Goal: Transaction & Acquisition: Purchase product/service

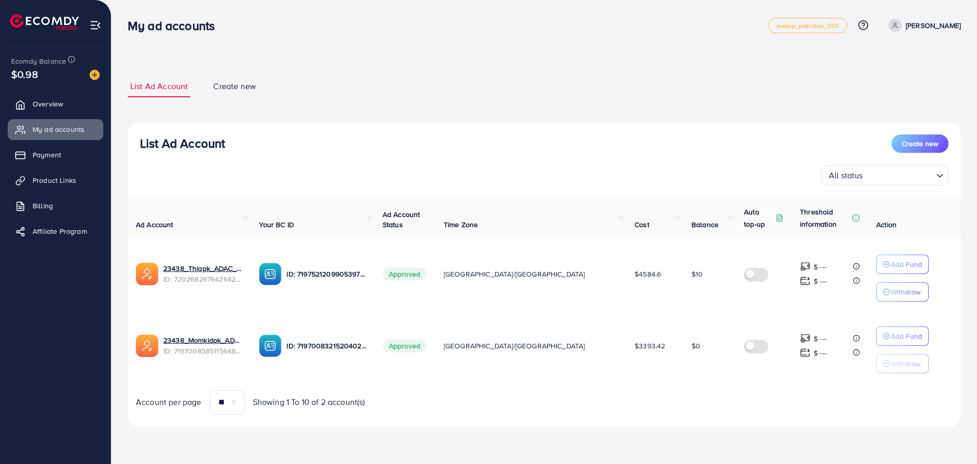
click at [92, 72] on img at bounding box center [95, 75] width 10 height 10
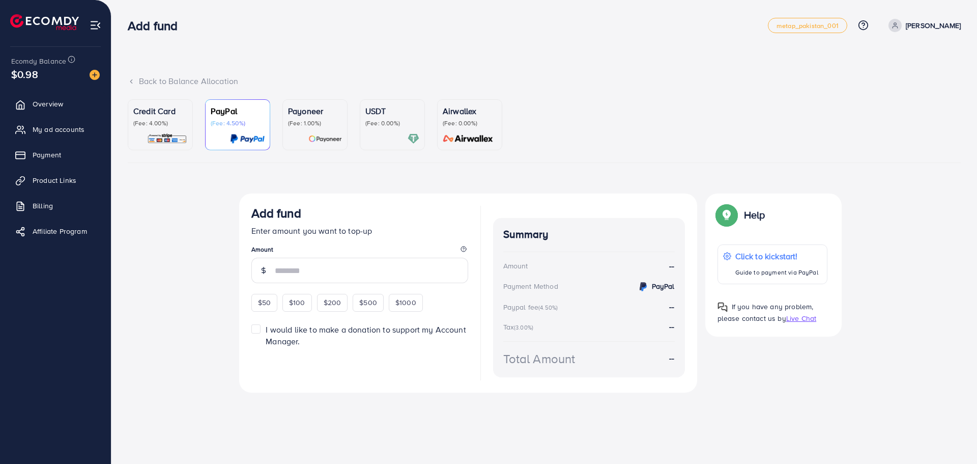
click at [175, 147] on link "Credit Card (Fee: 4.00%)" at bounding box center [160, 124] width 65 height 51
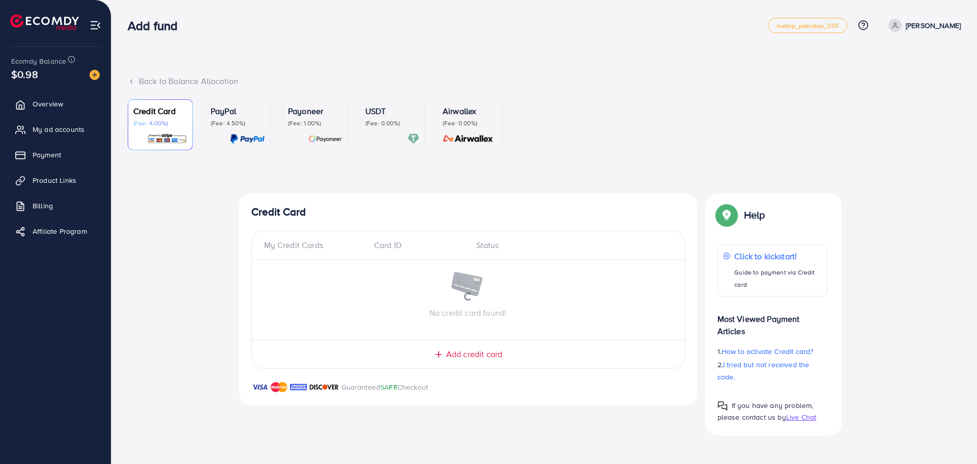
click at [321, 134] on img at bounding box center [325, 139] width 34 height 12
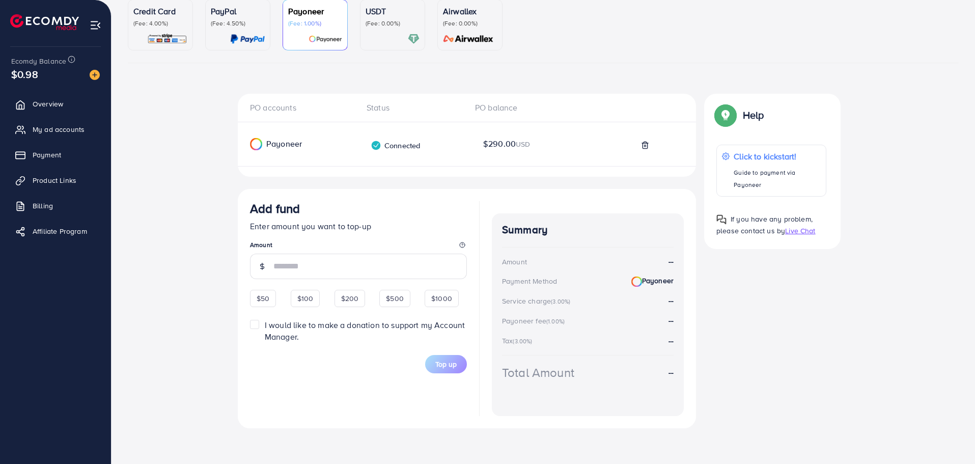
scroll to position [101, 0]
click at [259, 293] on span "$50" at bounding box center [263, 297] width 13 height 10
type input "**"
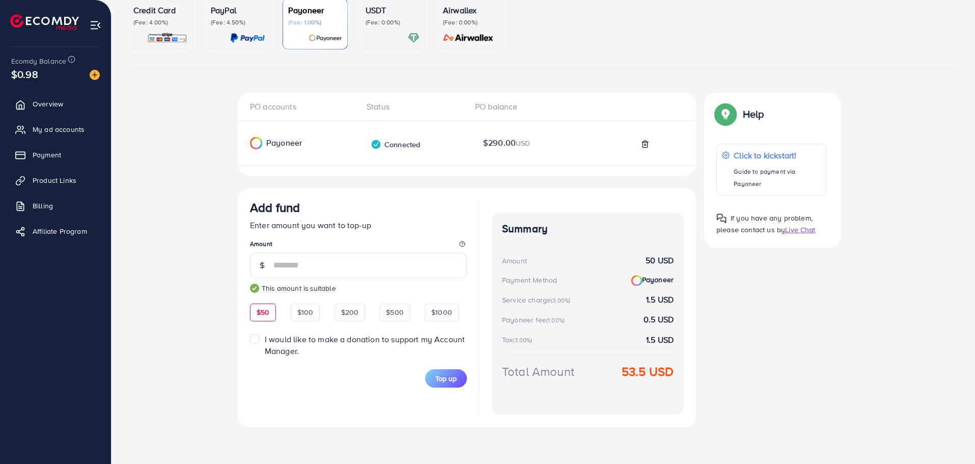
click at [599, 370] on div "Total Amount 53.5 USD" at bounding box center [588, 383] width 172 height 42
drag, startPoint x: 623, startPoint y: 372, endPoint x: 676, endPoint y: 372, distance: 52.9
click at [676, 372] on div "Summary Amount 50 USD Payment Method Payoneer Service charge (3.00%) 1.5 USD Pa…" at bounding box center [588, 313] width 192 height 202
copy strong "53.5 USD"
click at [445, 378] on span "Top up" at bounding box center [445, 378] width 21 height 10
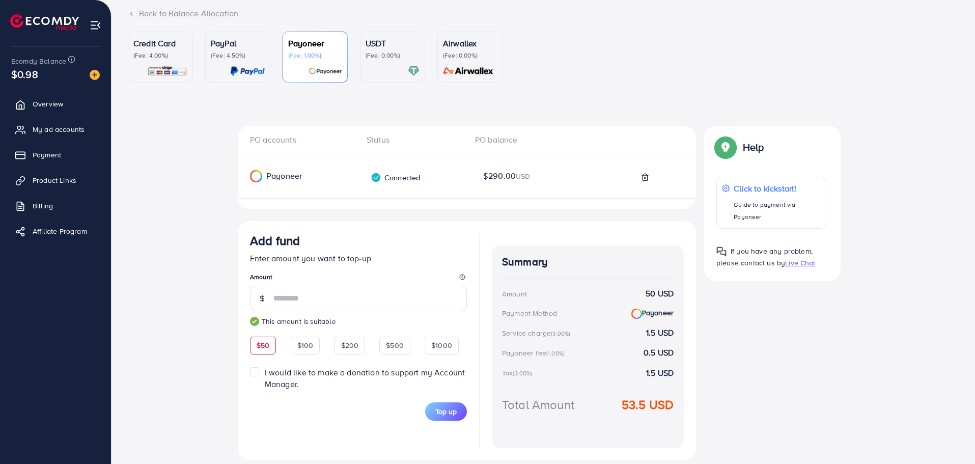
scroll to position [50, 0]
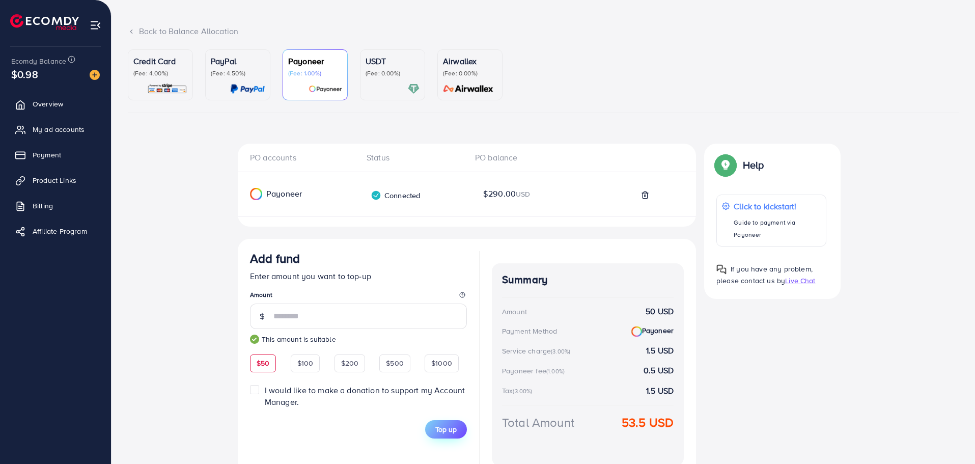
click at [444, 427] on span "Top up" at bounding box center [445, 429] width 21 height 10
drag, startPoint x: 952, startPoint y: 22, endPoint x: 906, endPoint y: 57, distance: 57.5
click at [953, 22] on icon at bounding box center [952, 25] width 7 height 7
click at [643, 197] on icon at bounding box center [645, 195] width 8 height 8
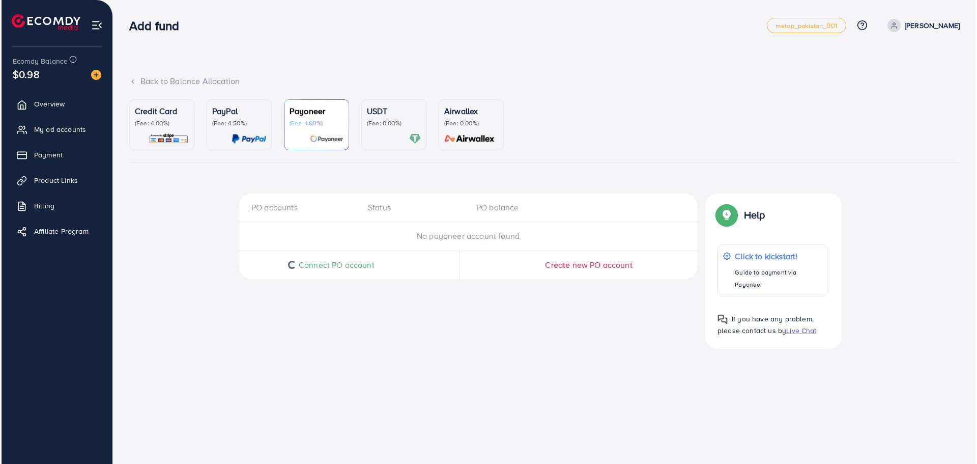
scroll to position [0, 0]
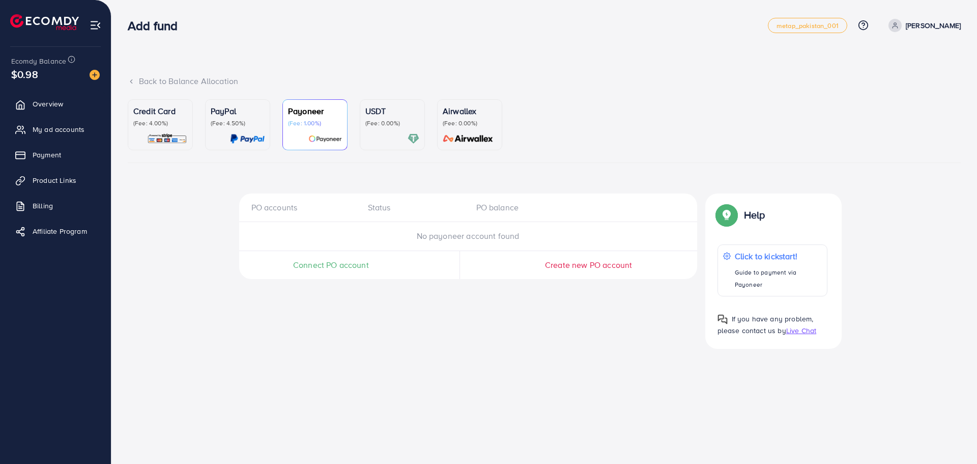
click at [344, 260] on span "Connect PO account" at bounding box center [331, 265] width 76 height 12
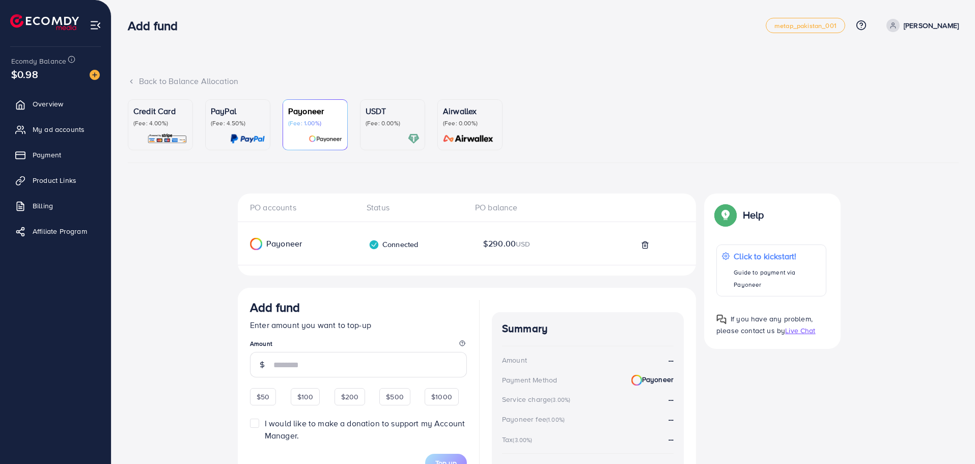
click at [269, 389] on span "Add fund Enter amount you want to top-up Amount $50 $100 $200 $500 $1000 I woul…" at bounding box center [358, 386] width 217 height 172
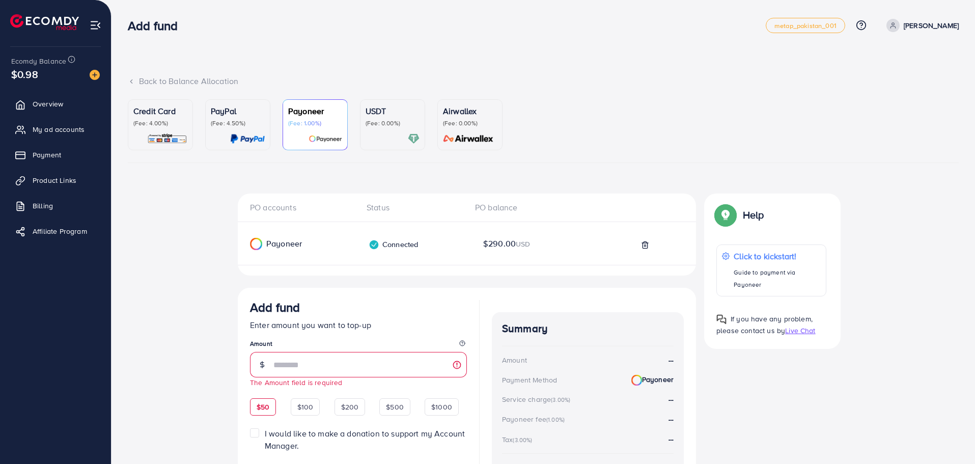
click at [266, 407] on span "$50" at bounding box center [263, 407] width 13 height 10
type input "**"
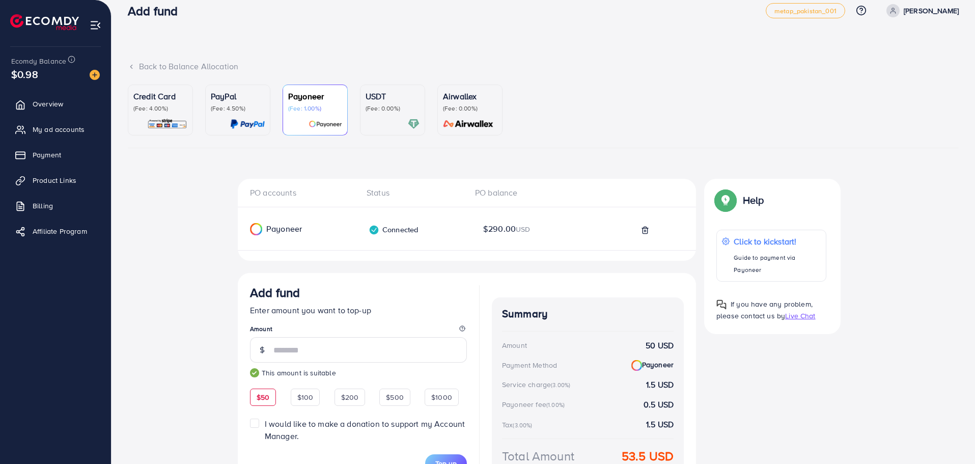
scroll to position [99, 0]
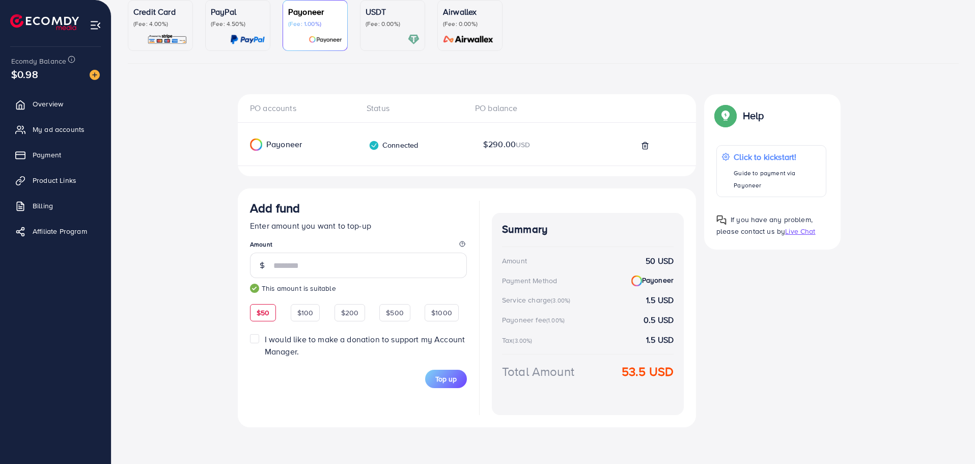
click at [450, 369] on div "Top up" at bounding box center [358, 372] width 217 height 31
click at [439, 381] on span "Top up" at bounding box center [445, 379] width 21 height 10
